Goal: Information Seeking & Learning: Check status

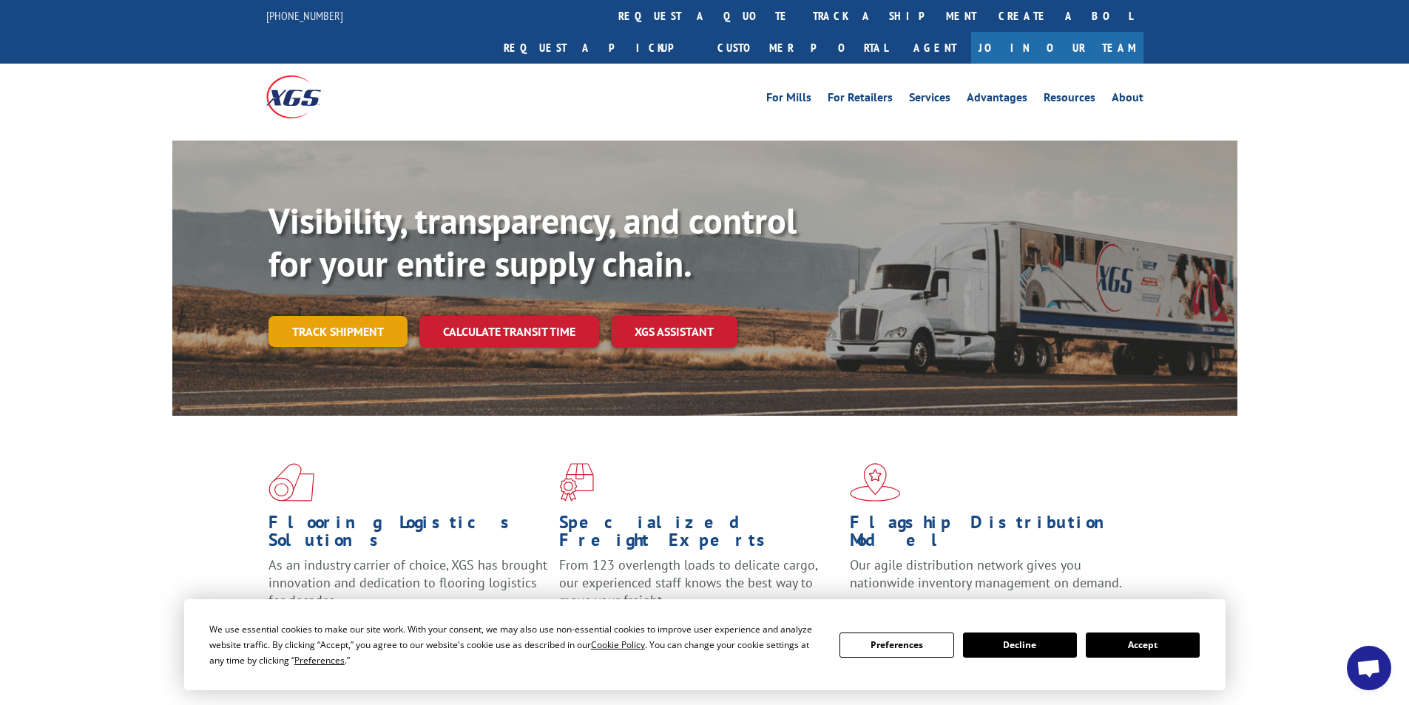
click at [322, 316] on link "Track shipment" at bounding box center [337, 331] width 139 height 31
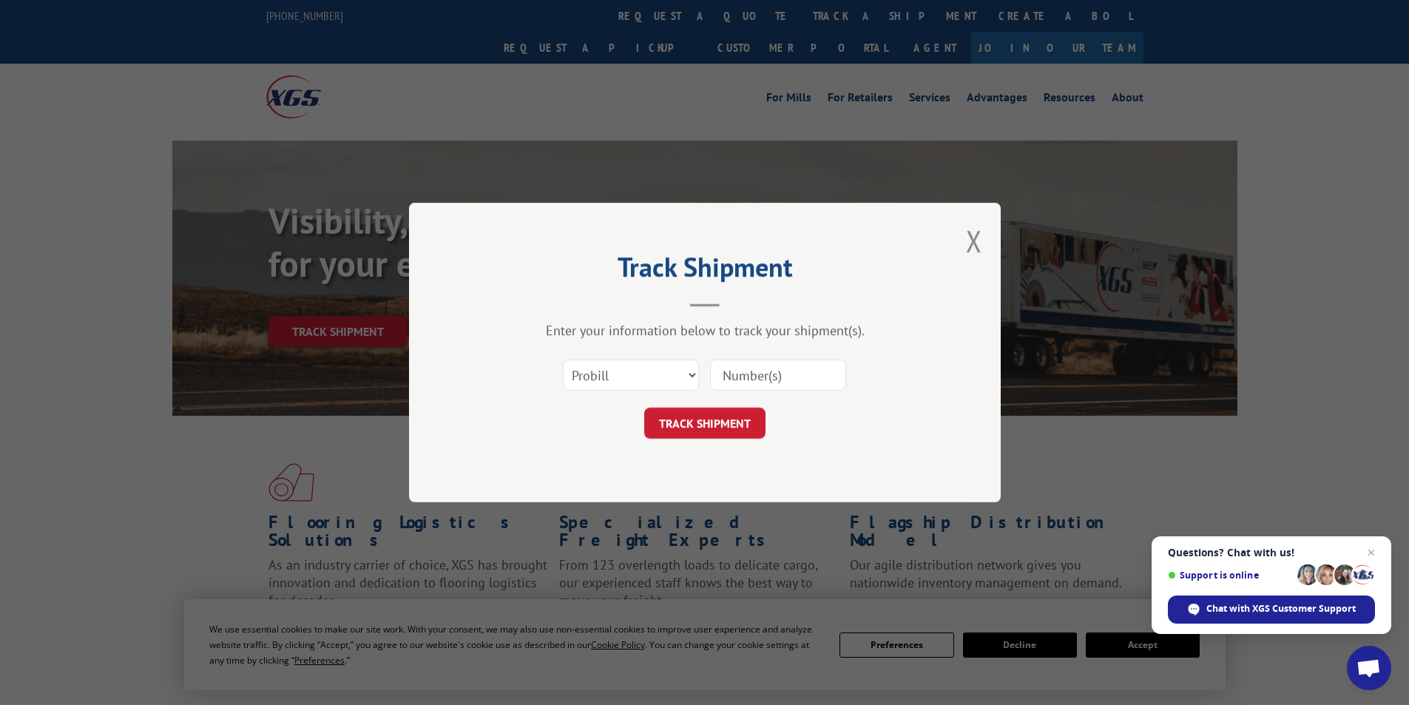
click at [749, 375] on input at bounding box center [778, 374] width 136 height 31
paste input "17095833"
type input "17095833"
click at [682, 414] on button "TRACK SHIPMENT" at bounding box center [704, 423] width 121 height 31
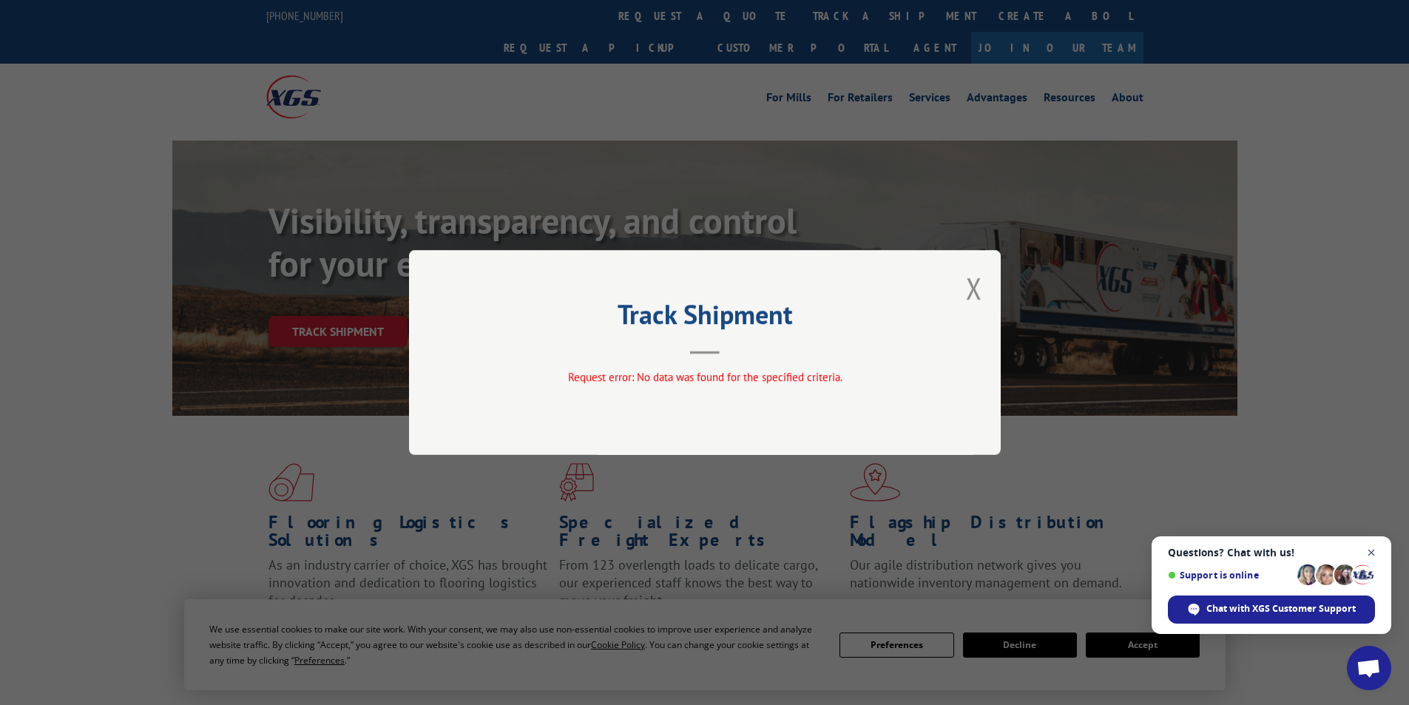
click at [1371, 554] on span "Close chat" at bounding box center [1371, 553] width 18 height 18
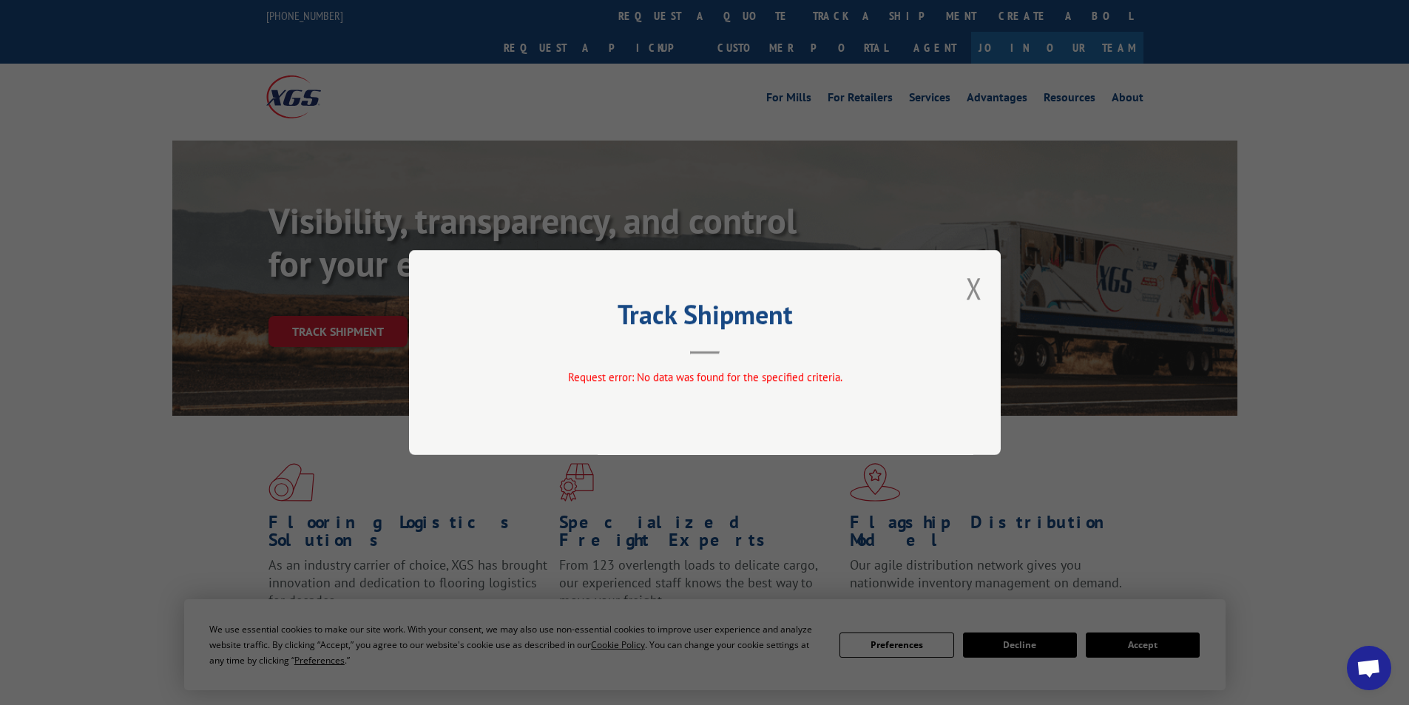
click at [973, 287] on button "Close modal" at bounding box center [974, 287] width 16 height 39
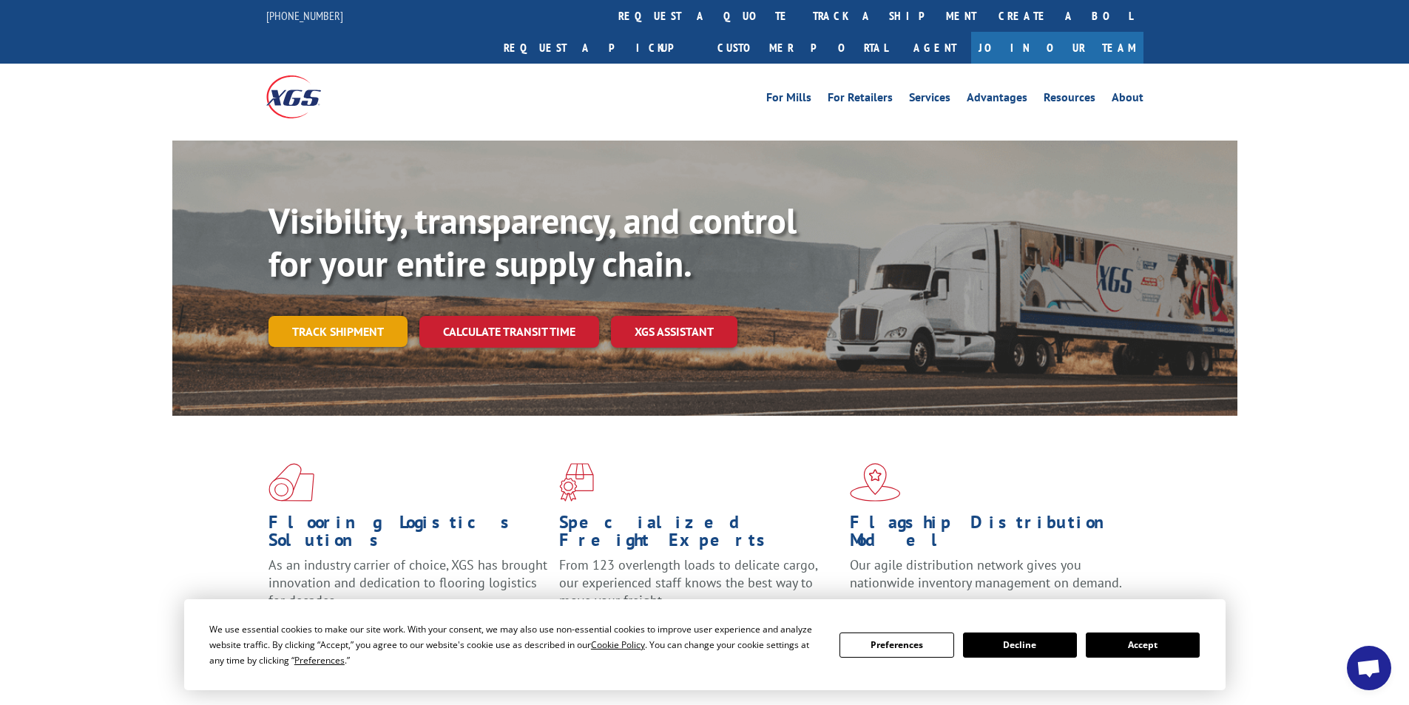
click at [351, 316] on link "Track shipment" at bounding box center [337, 331] width 139 height 31
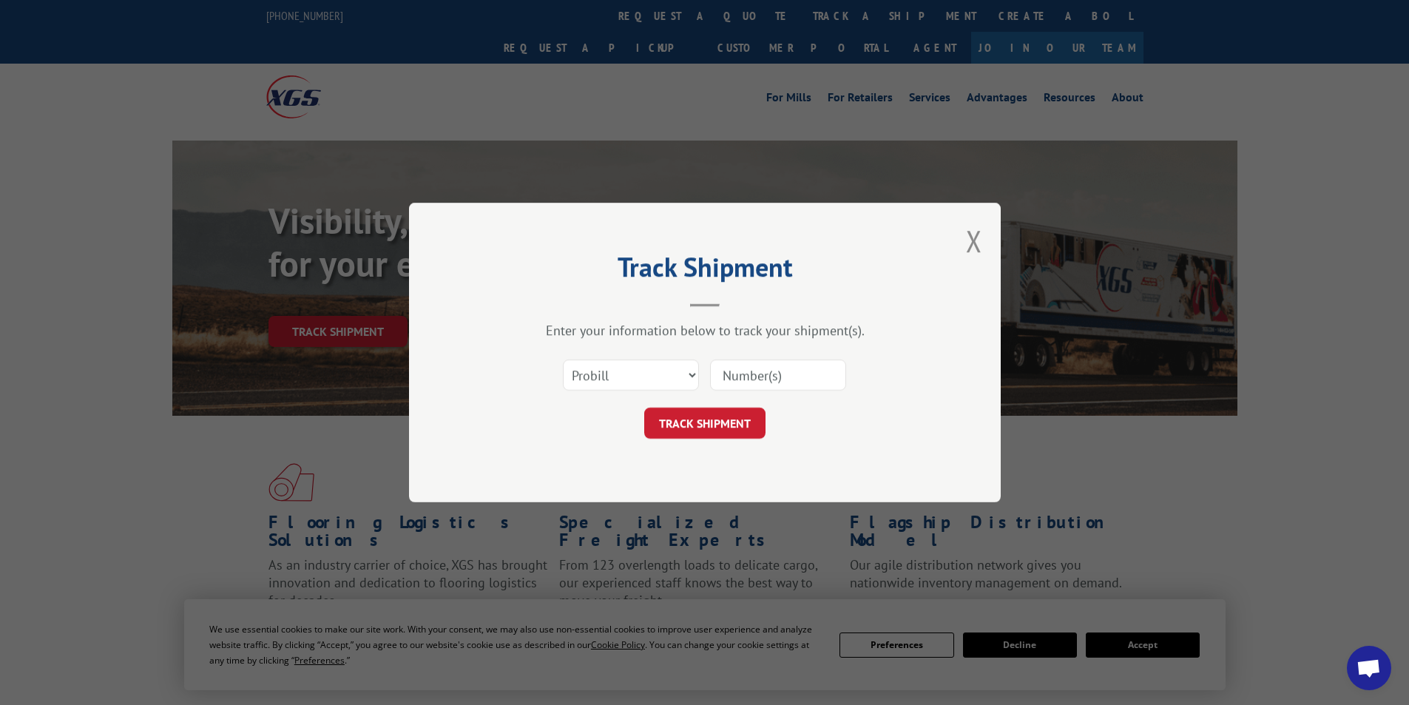
click at [774, 383] on input at bounding box center [778, 374] width 136 height 31
paste input "17095833"
type input "17095833"
click at [678, 425] on button "TRACK SHIPMENT" at bounding box center [704, 423] width 121 height 31
